Goal: Information Seeking & Learning: Learn about a topic

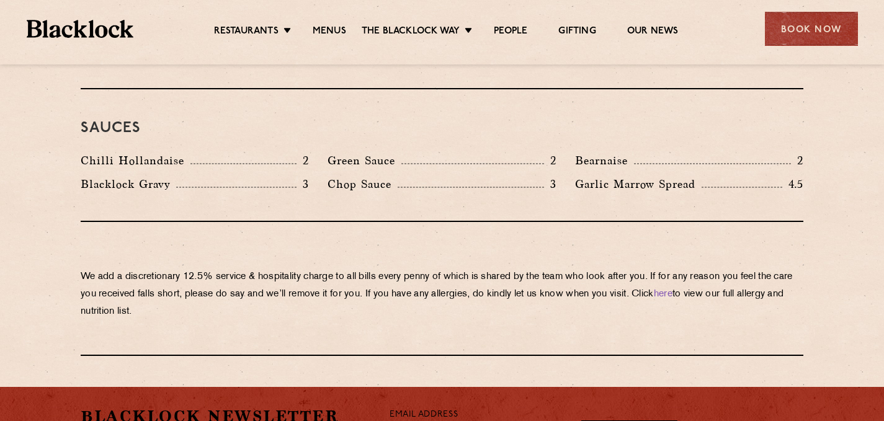
scroll to position [2037, 0]
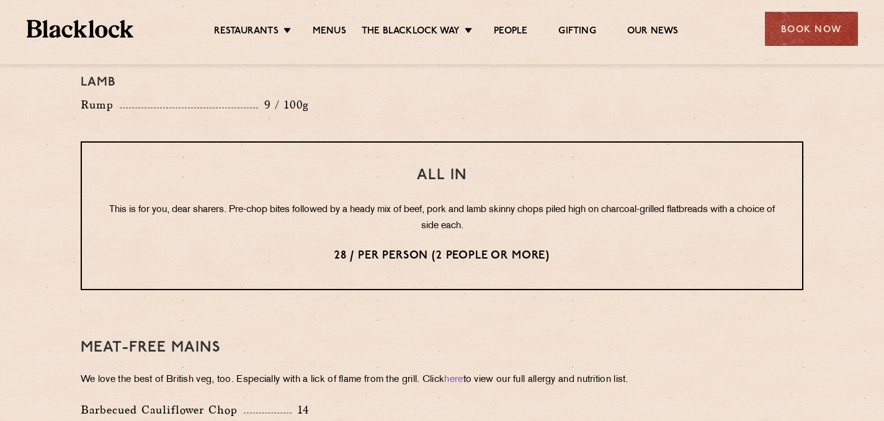
scroll to position [1502, 0]
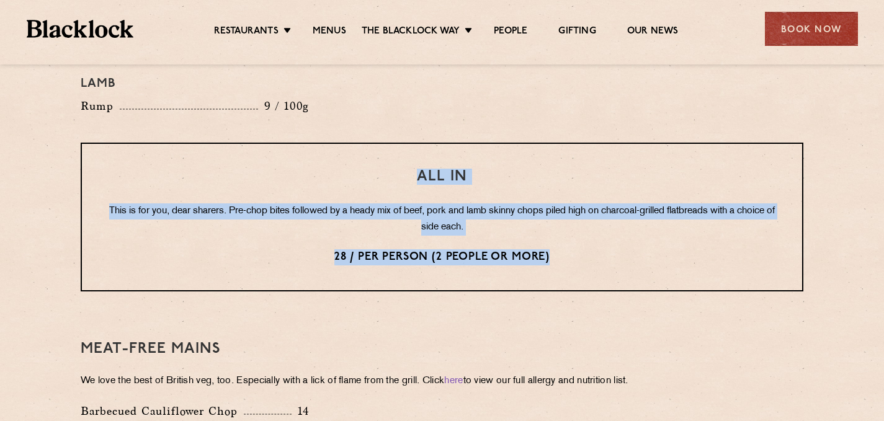
drag, startPoint x: 416, startPoint y: 153, endPoint x: 560, endPoint y: 235, distance: 165.3
click at [560, 235] on div "All In This is for you, dear sharers. Pre-chop bites followed by a heady mix of…" at bounding box center [442, 217] width 723 height 149
copy div "All In This is for you, dear sharers. Pre-chop bites followed by a heady mix of…"
